Goal: Task Accomplishment & Management: Manage account settings

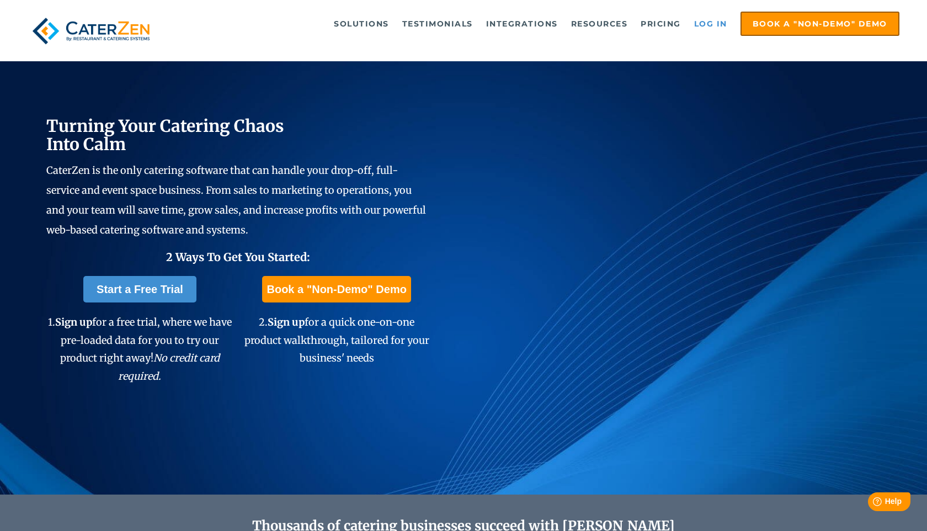
click at [714, 25] on link "Log in" at bounding box center [711, 24] width 44 height 22
click at [718, 24] on link "Log in" at bounding box center [711, 24] width 44 height 22
click at [720, 24] on link "Log in" at bounding box center [711, 24] width 44 height 22
click at [716, 24] on link "Log in" at bounding box center [711, 24] width 44 height 22
click at [710, 23] on link "Log in" at bounding box center [711, 24] width 44 height 22
